Goal: Information Seeking & Learning: Learn about a topic

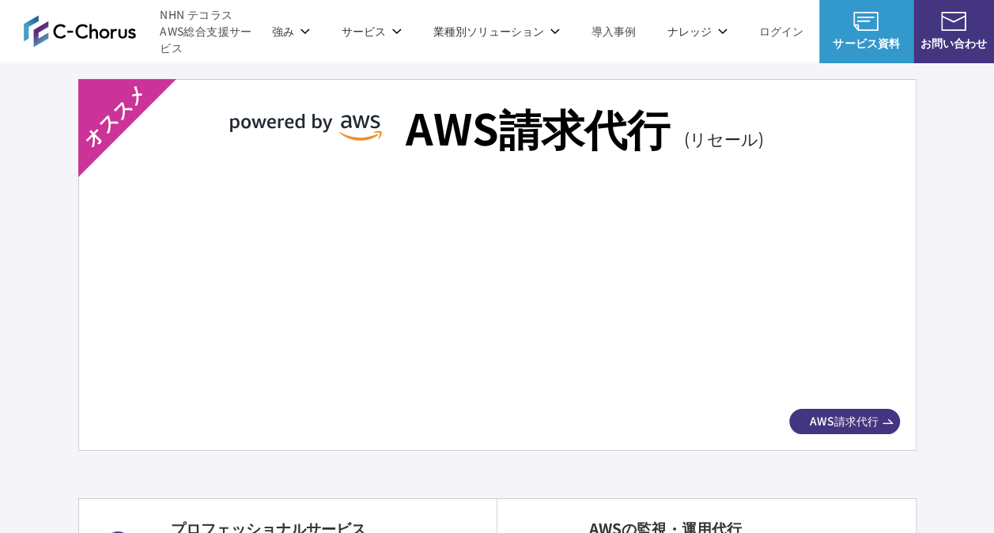
scroll to position [2851, 0]
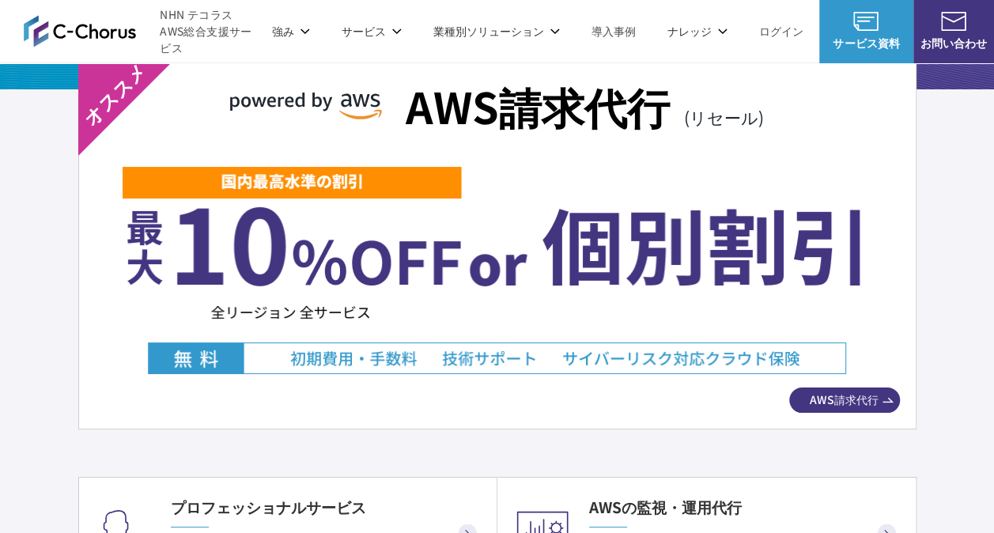
click at [864, 391] on span "AWS請求代行" at bounding box center [844, 399] width 111 height 17
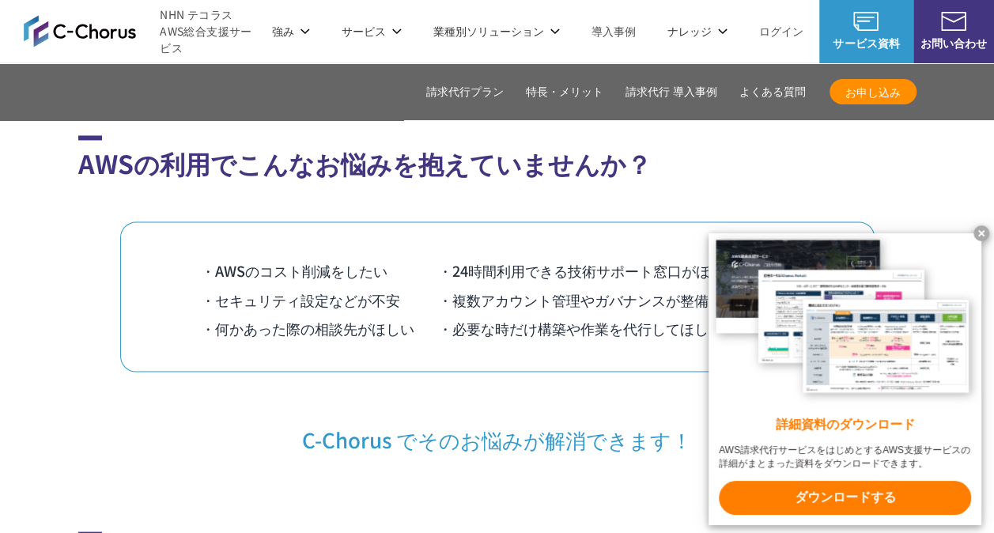
scroll to position [1186, 0]
click at [981, 226] on x-t at bounding box center [981, 233] width 16 height 16
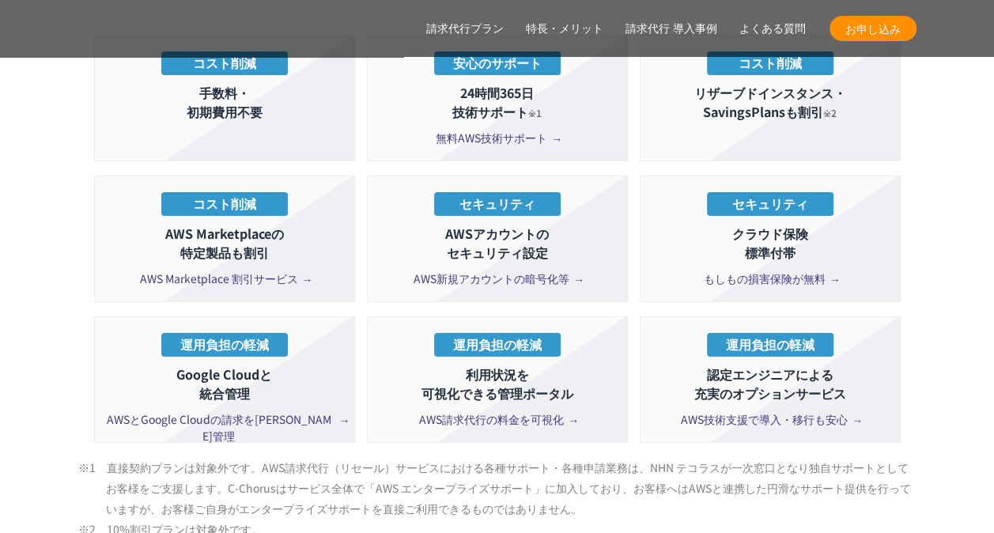
scroll to position [3004, 0]
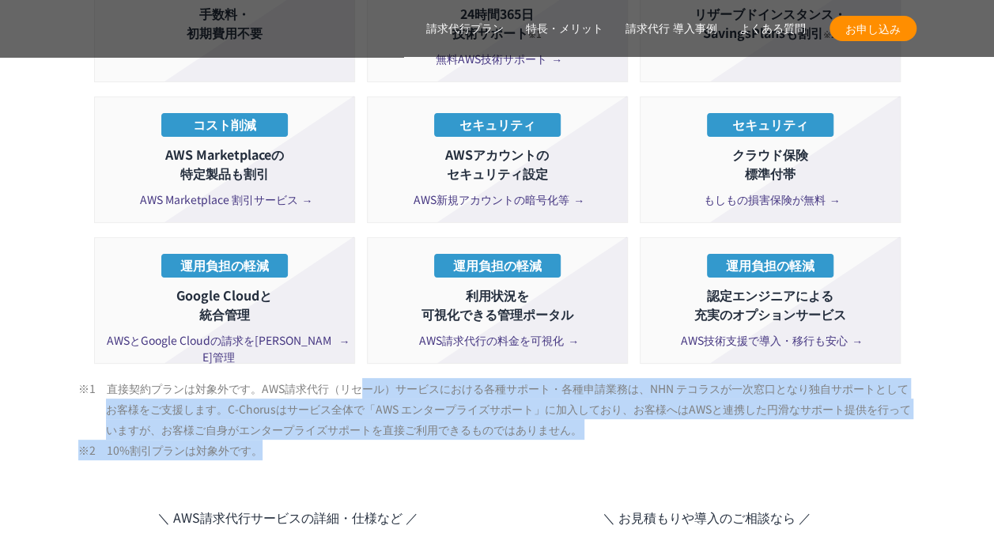
drag, startPoint x: 361, startPoint y: 349, endPoint x: 457, endPoint y: 415, distance: 116.0
click at [457, 415] on ul "※1　直接契約プランは対象外です。AWS請求代行（リセール）サービスにおける各種サポート・各種申請業務は、NHN テコラスが一次窓口となり独自サポートとしてお…" at bounding box center [497, 419] width 838 height 82
click at [457, 440] on li "※2　10%割引プランは対象外です。" at bounding box center [511, 450] width 810 height 21
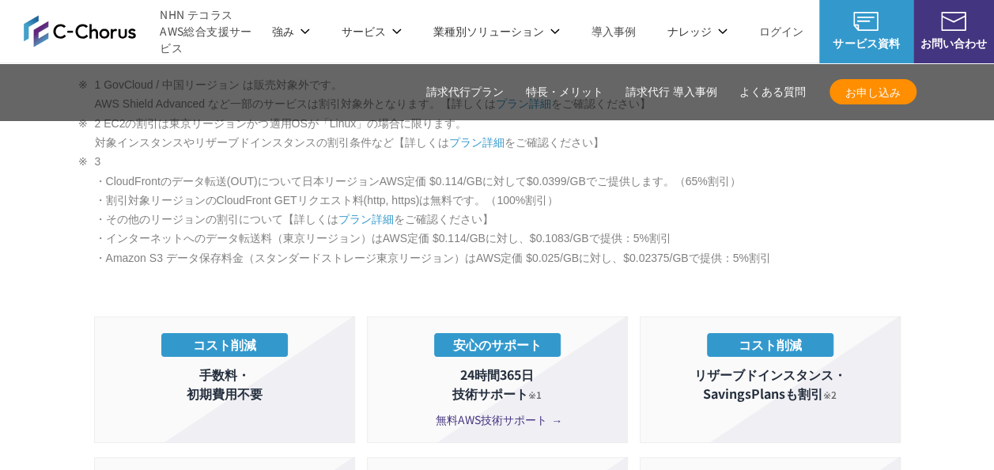
scroll to position [2609, 0]
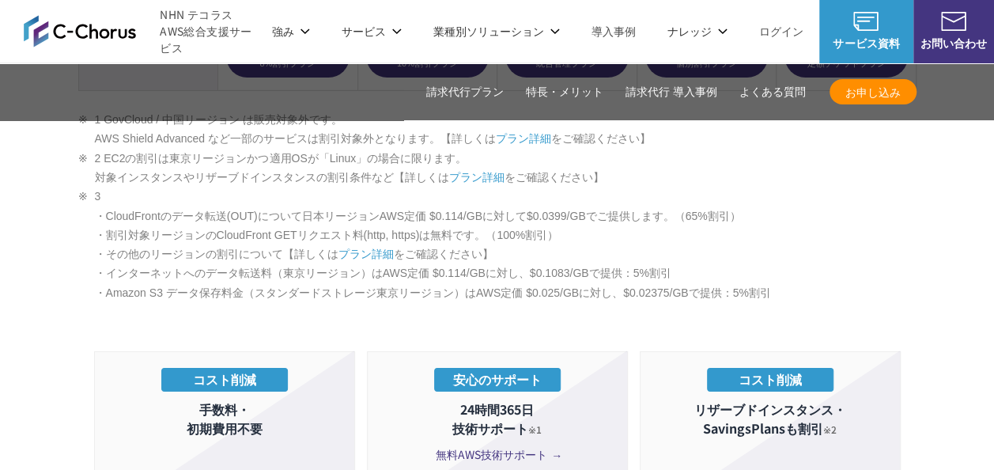
drag, startPoint x: 164, startPoint y: 341, endPoint x: 281, endPoint y: 404, distance: 132.6
click at [281, 404] on li "コスト削減 手数料・ 初期費用不要" at bounding box center [224, 414] width 261 height 126
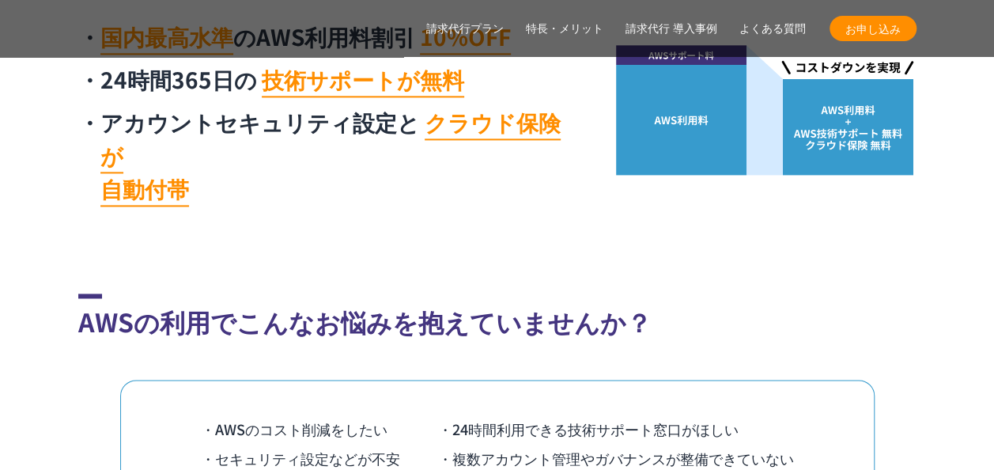
scroll to position [1186, 0]
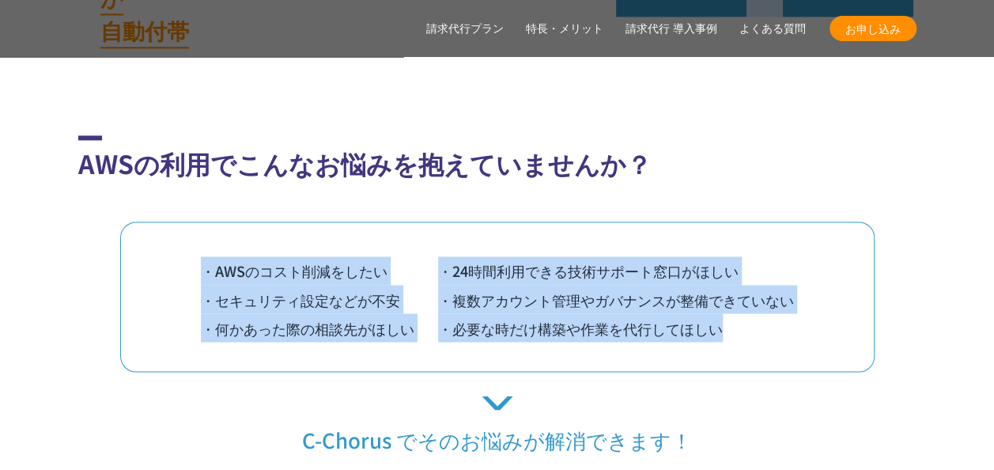
drag, startPoint x: 718, startPoint y: 296, endPoint x: 201, endPoint y: 240, distance: 519.9
click at [201, 256] on ul "・AWSのコスト削減をしたい ・24時間利用できる技術サポート窓口がほしい ・セキュリティ設定などが不安 ・複数アカウント管理やガバナンスが整備できていない …" at bounding box center [497, 298] width 593 height 85
click at [201, 256] on li "・AWSのコスト削減をしたい" at bounding box center [319, 270] width 237 height 28
drag, startPoint x: 201, startPoint y: 237, endPoint x: 805, endPoint y: 292, distance: 606.5
click at [805, 292] on div "・AWSのコスト削減をしたい ・24時間利用できる技術サポート窓口がほしい ・セキュリティ設定などが不安 ・複数アカウント管理やガバナンスが整備できていない …" at bounding box center [497, 296] width 754 height 150
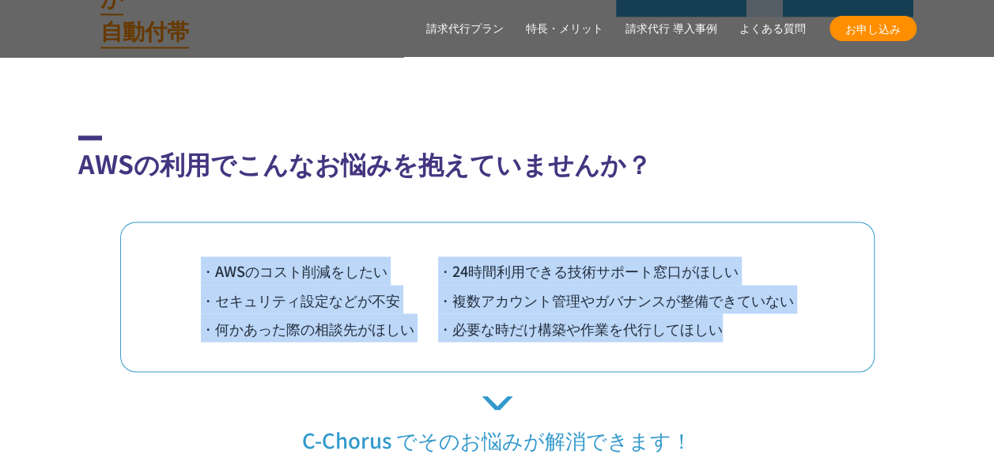
drag, startPoint x: 805, startPoint y: 292, endPoint x: 710, endPoint y: 292, distance: 94.9
click at [710, 313] on li "・必要な時だけ構築や作業を代行してほしい" at bounding box center [616, 327] width 356 height 28
click at [740, 313] on li "・必要な時だけ構築や作業を代行してほしい" at bounding box center [616, 327] width 356 height 28
drag, startPoint x: 725, startPoint y: 299, endPoint x: 191, endPoint y: 237, distance: 537.1
click at [191, 237] on div "・AWSのコスト削減をしたい ・24時間利用できる技術サポート窓口がほしい ・セキュリティ設定などが不安 ・複数アカウント管理やガバナンスが整備できていない …" at bounding box center [497, 296] width 754 height 150
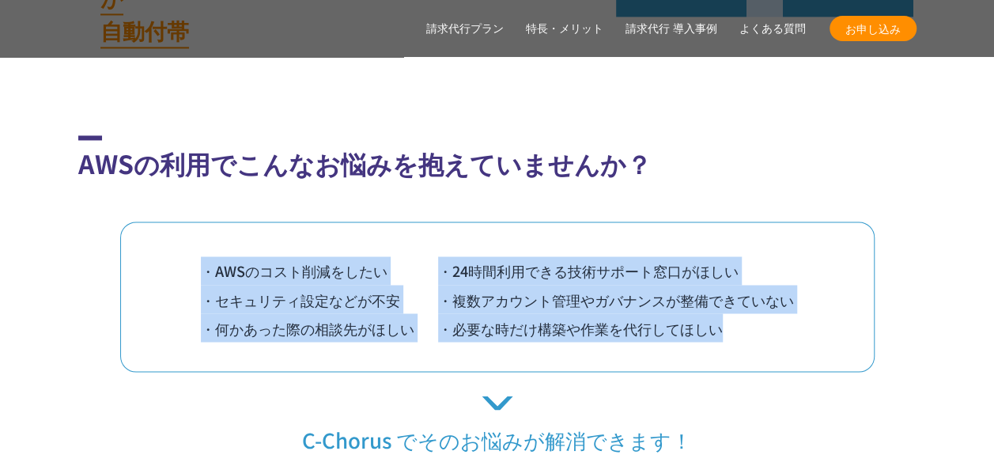
click at [194, 237] on div "・AWSのコスト削減をしたい ・24時間利用できる技術サポート窓口がほしい ・セキュリティ設定などが不安 ・複数アカウント管理やガバナンスが整備できていない …" at bounding box center [497, 296] width 754 height 150
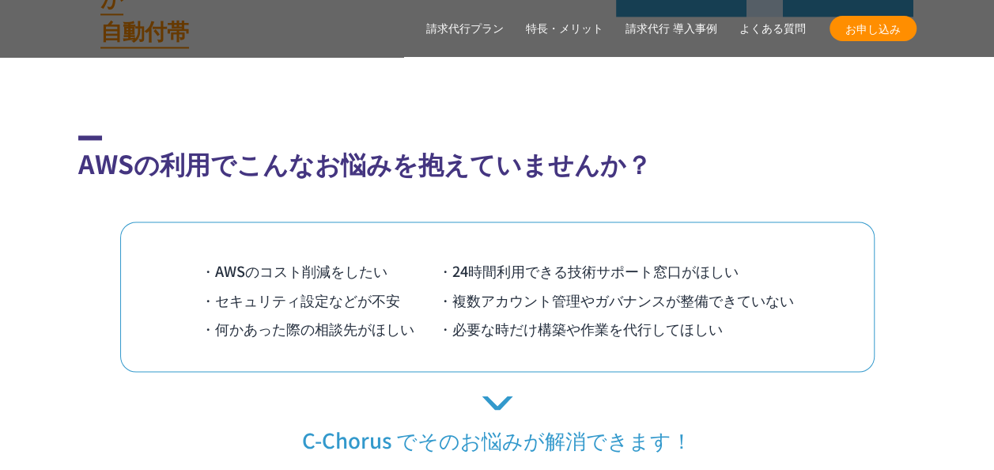
click at [198, 235] on div "・AWSのコスト削減をしたい ・24時間利用できる技術サポート窓口がほしい ・セキュリティ設定などが不安 ・複数アカウント管理やガバナンスが整備できていない …" at bounding box center [497, 296] width 754 height 150
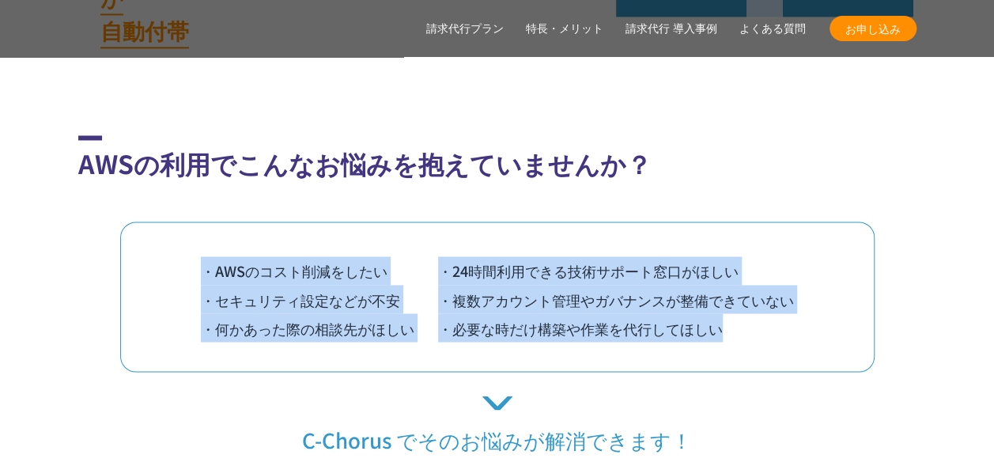
drag, startPoint x: 201, startPoint y: 232, endPoint x: 783, endPoint y: 292, distance: 584.9
click at [783, 292] on ul "・AWSのコスト削減をしたい ・24時間利用できる技術サポート窓口がほしい ・セキュリティ設定などが不安 ・複数アカウント管理やガバナンスが整備できていない …" at bounding box center [497, 298] width 593 height 85
drag, startPoint x: 783, startPoint y: 292, endPoint x: 743, endPoint y: 292, distance: 39.5
click at [743, 313] on li "・必要な時だけ構築や作業を代行してほしい" at bounding box center [616, 327] width 356 height 28
click at [719, 313] on li "・必要な時だけ構築や作業を代行してほしい" at bounding box center [616, 327] width 356 height 28
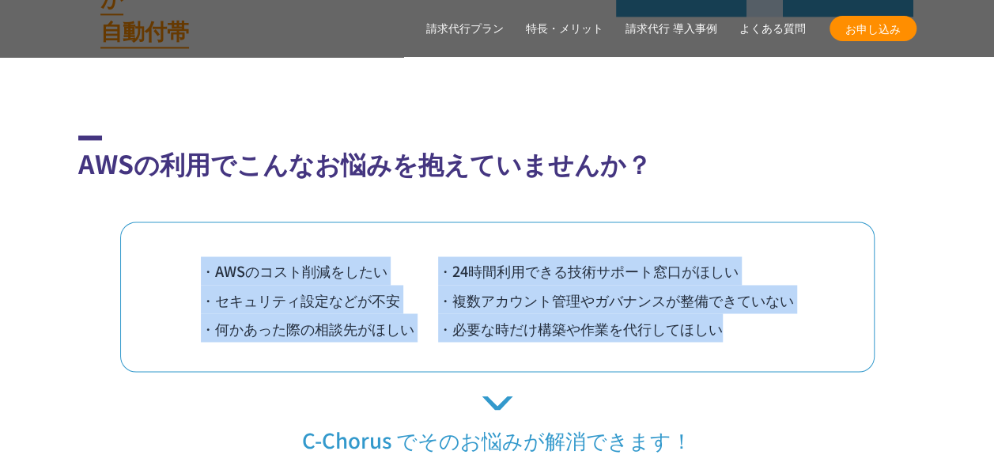
drag, startPoint x: 754, startPoint y: 304, endPoint x: 206, endPoint y: 240, distance: 552.2
click at [206, 256] on ul "・AWSのコスト削減をしたい ・24時間利用できる技術サポート窓口がほしい ・セキュリティ設定などが不安 ・複数アカウント管理やガバナンスが整備できていない …" at bounding box center [497, 298] width 593 height 85
click at [206, 256] on li "・AWSのコスト削減をしたい" at bounding box center [319, 270] width 237 height 28
